Goal: Task Accomplishment & Management: Complete application form

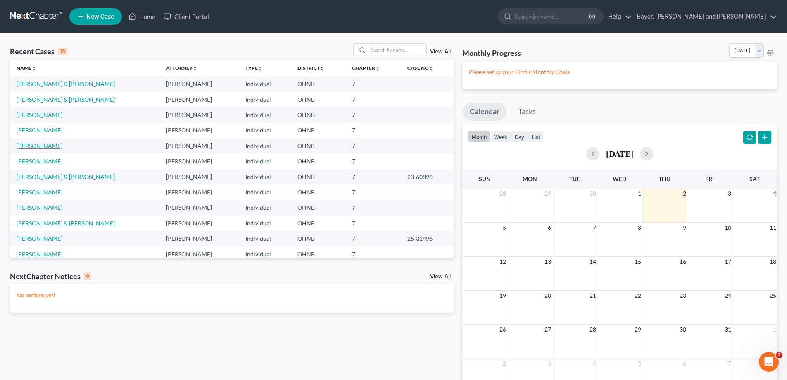
click at [42, 146] on link "[PERSON_NAME]" at bounding box center [40, 145] width 46 height 7
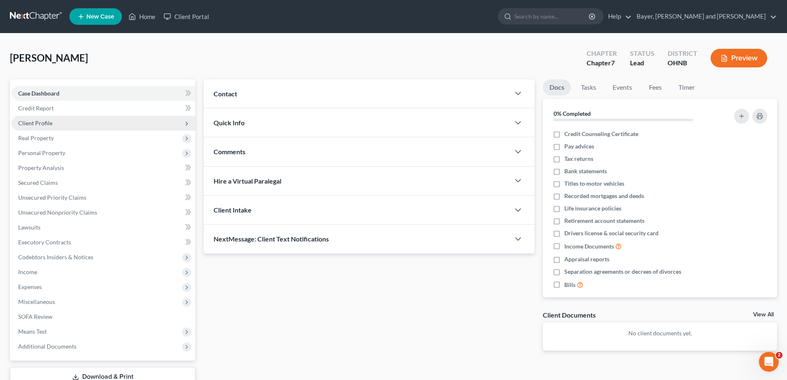
click at [32, 122] on span "Client Profile" at bounding box center [35, 122] width 34 height 7
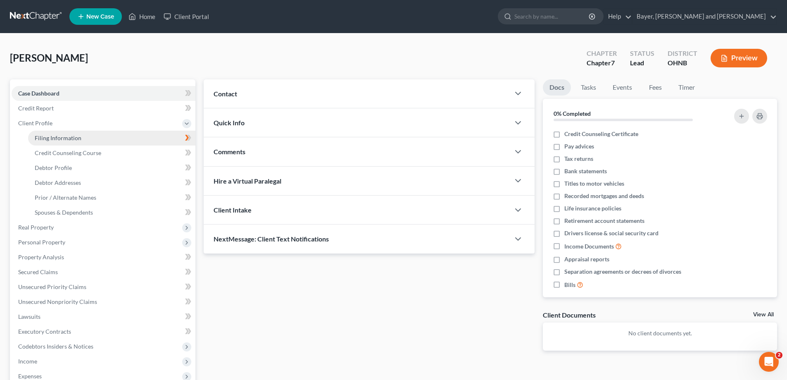
drag, startPoint x: 45, startPoint y: 142, endPoint x: 53, endPoint y: 143, distance: 8.4
click at [45, 142] on link "Filing Information" at bounding box center [111, 138] width 167 height 15
select select "1"
select select "0"
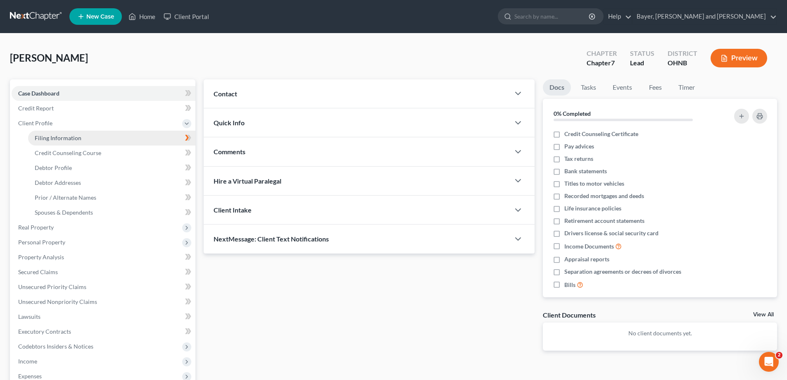
select select "36"
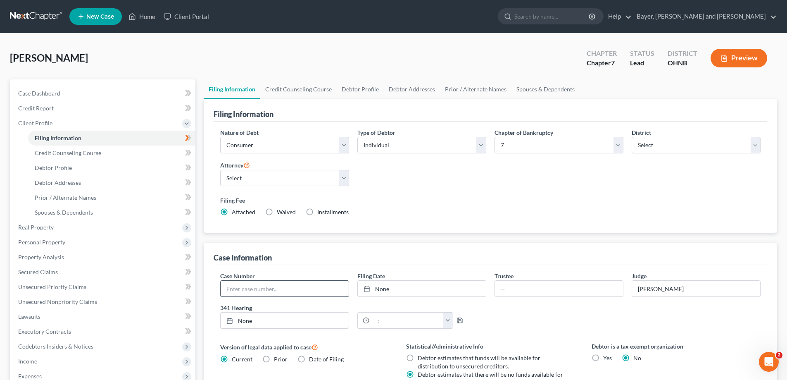
click at [269, 291] on input "text" at bounding box center [285, 289] width 128 height 16
type input "25-61340"
click at [396, 292] on link "None" at bounding box center [422, 289] width 128 height 16
type input "[DATE]"
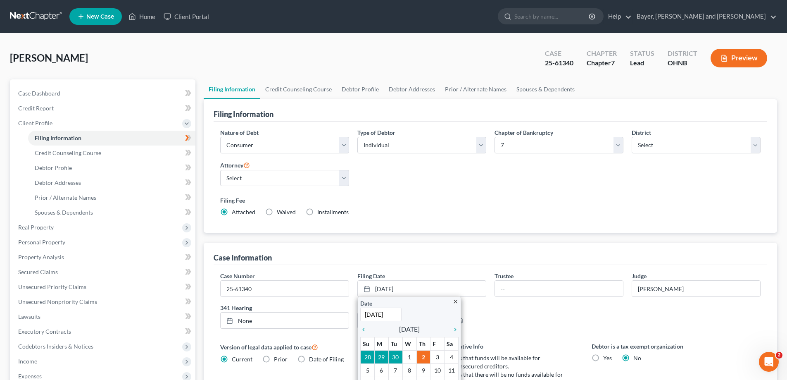
click at [257, 63] on div "[PERSON_NAME] Upgraded Case 25-61340 Chapter Chapter 7 Status [GEOGRAPHIC_DATA]…" at bounding box center [394, 61] width 768 height 36
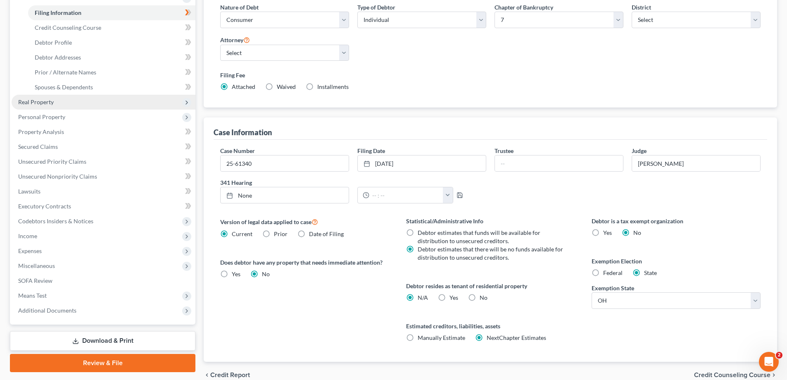
scroll to position [165, 0]
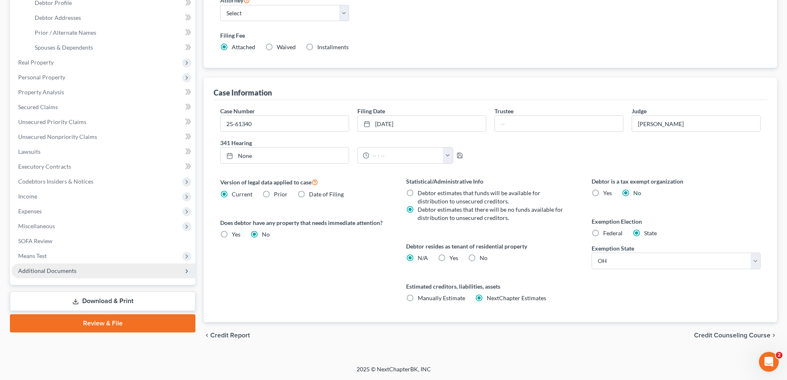
click at [31, 270] on span "Additional Documents" at bounding box center [47, 270] width 58 height 7
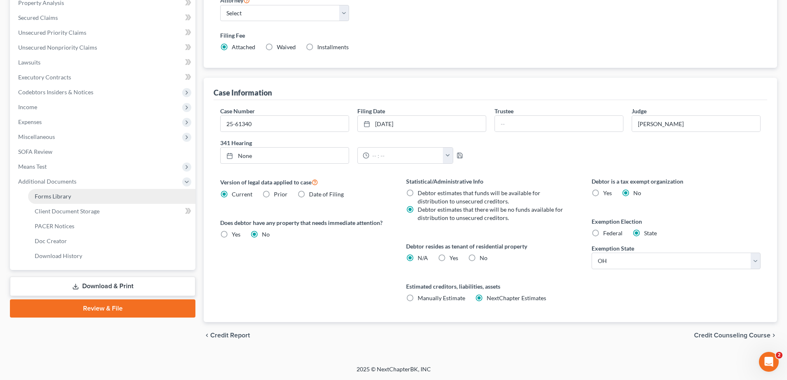
click at [86, 198] on link "Forms Library" at bounding box center [111, 196] width 167 height 15
